Goal: Information Seeking & Learning: Learn about a topic

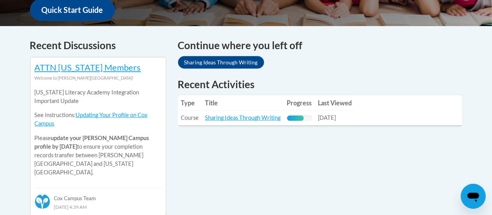
scroll to position [307, 0]
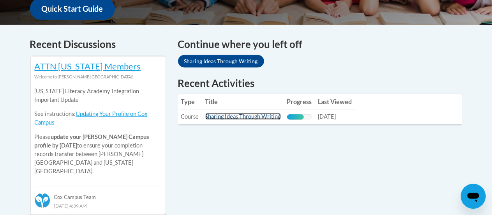
click at [260, 119] on link "Sharing Ideas Through Writing" at bounding box center [243, 116] width 76 height 7
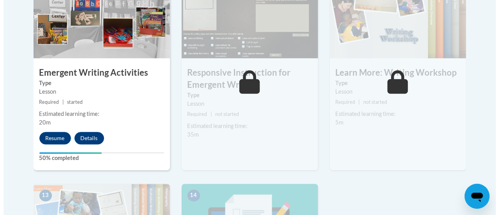
scroll to position [928, 0]
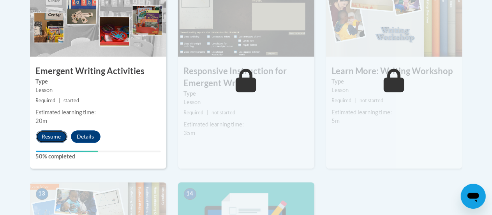
click at [49, 136] on button "Resume" at bounding box center [52, 136] width 32 height 12
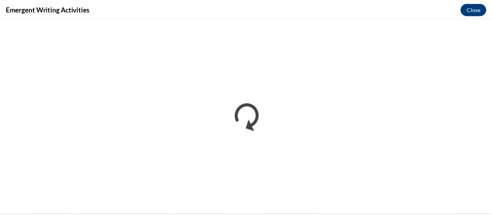
scroll to position [0, 0]
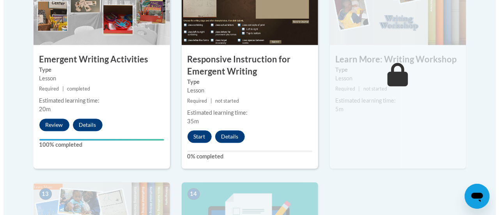
scroll to position [961, 0]
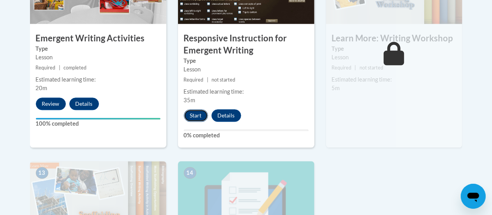
click at [201, 117] on button "Start" at bounding box center [196, 115] width 24 height 12
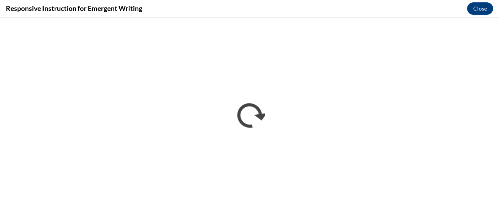
scroll to position [0, 0]
